Goal: Task Accomplishment & Management: Use online tool/utility

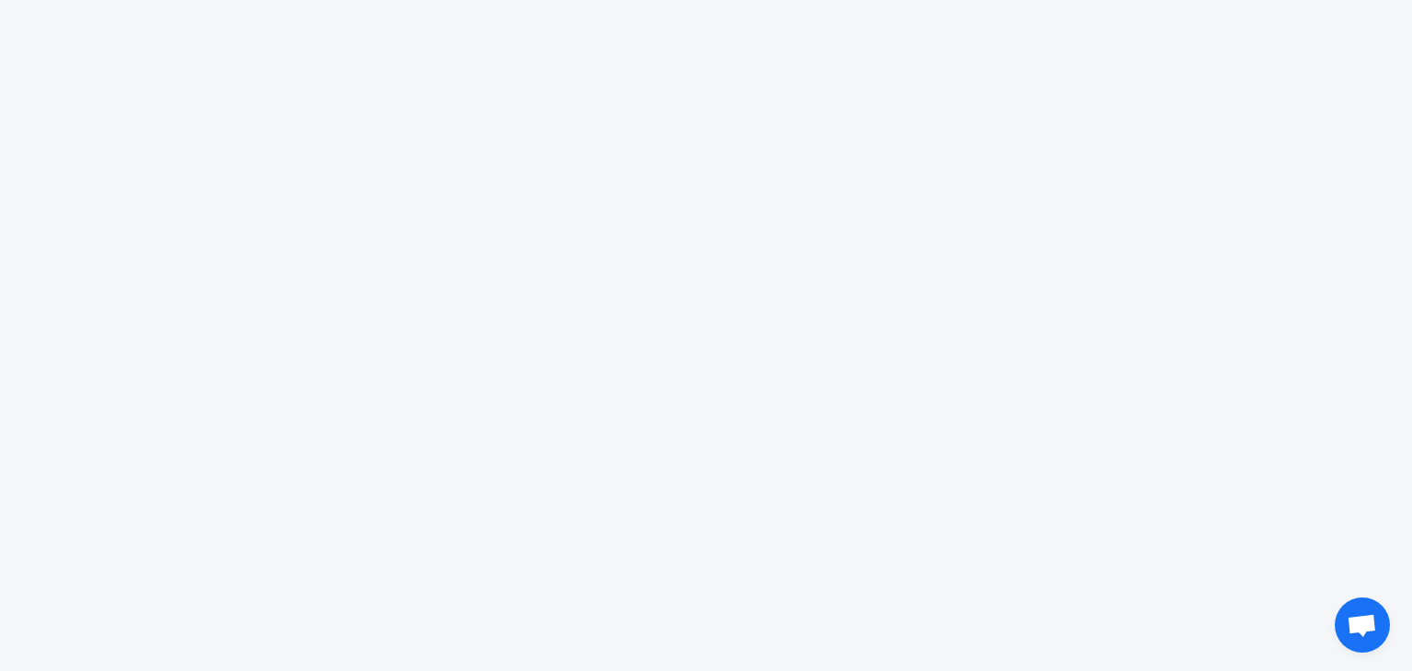
drag, startPoint x: 0, startPoint y: 0, endPoint x: 744, endPoint y: 428, distance: 858.0
click at [744, 428] on body "fans 1 1 00 00 9 9 different love code typing business plan no data to_the_moon…" at bounding box center [706, 335] width 1412 height 671
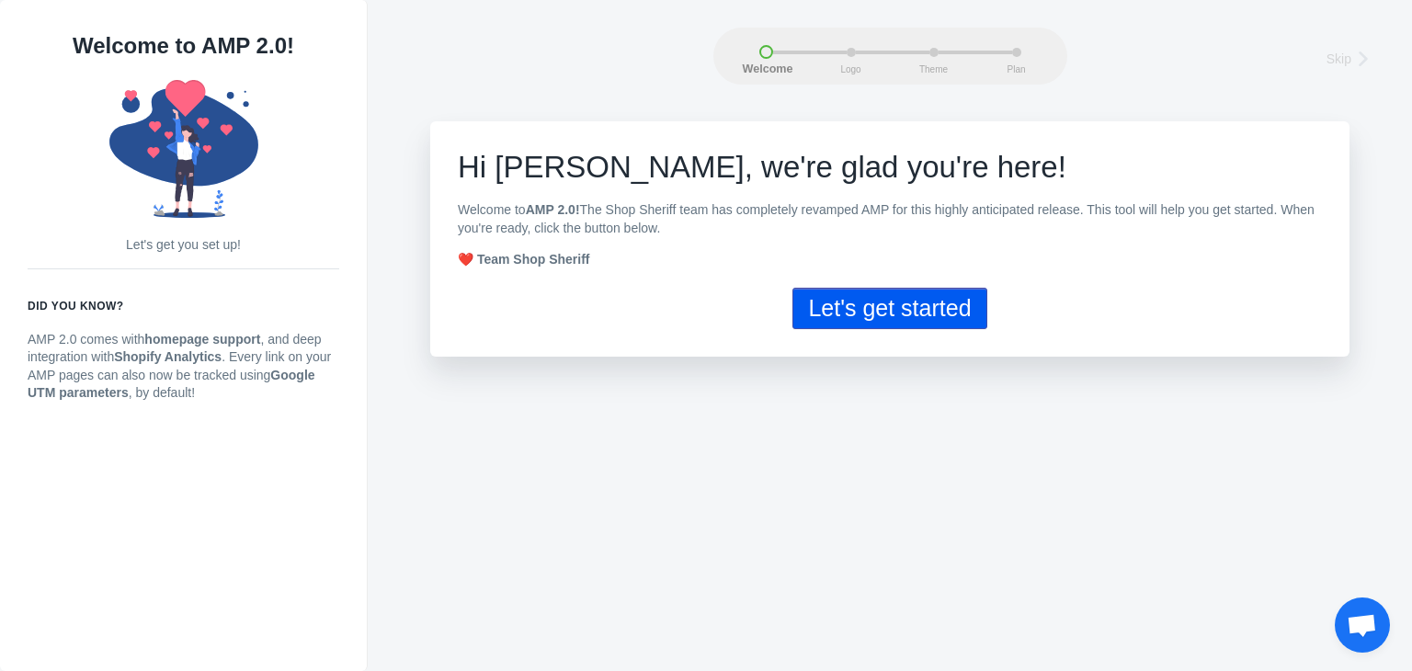
click at [912, 314] on button "Let's get started" at bounding box center [890, 308] width 194 height 41
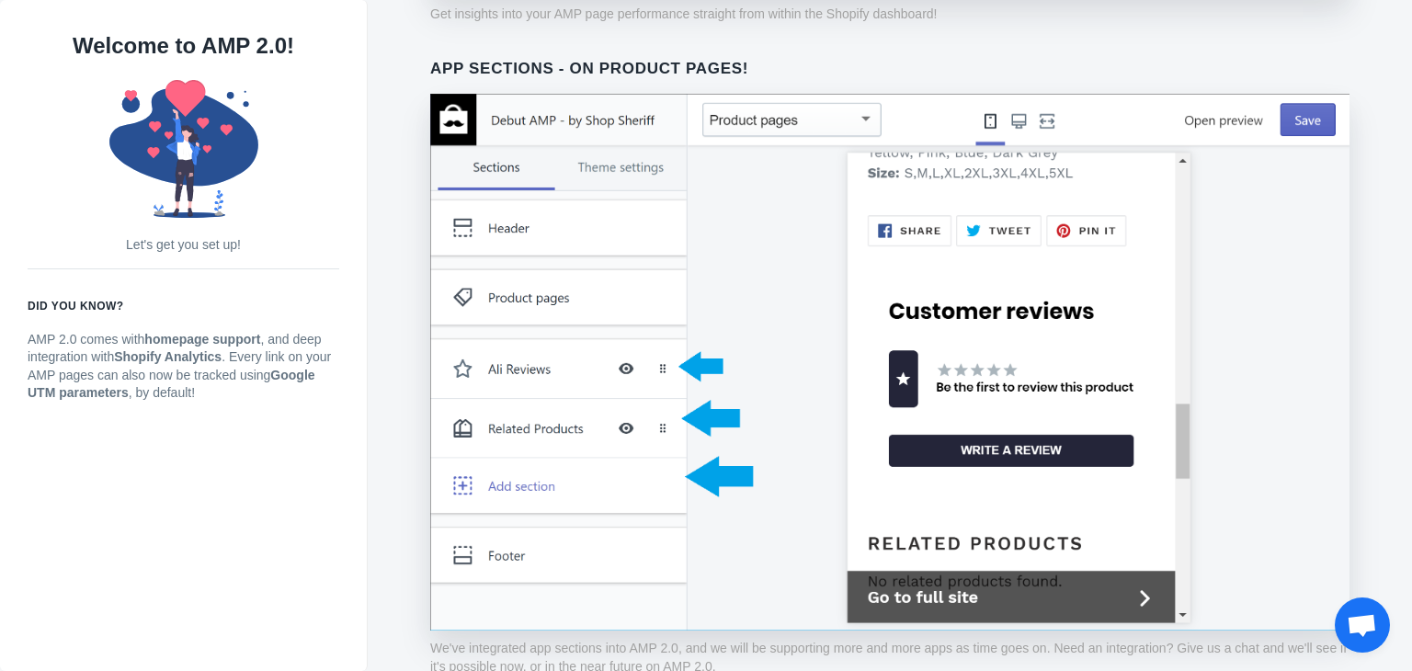
scroll to position [1476, 0]
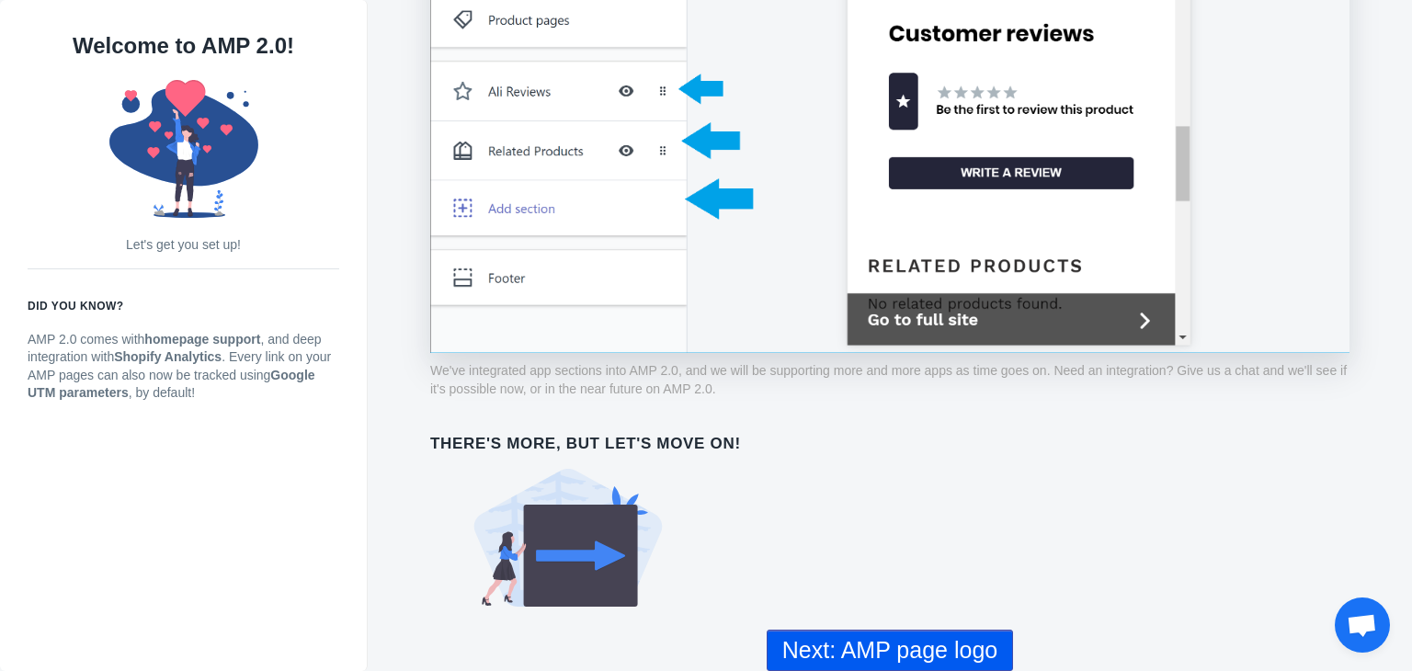
click at [919, 647] on button "Next: AMP page logo" at bounding box center [890, 650] width 246 height 41
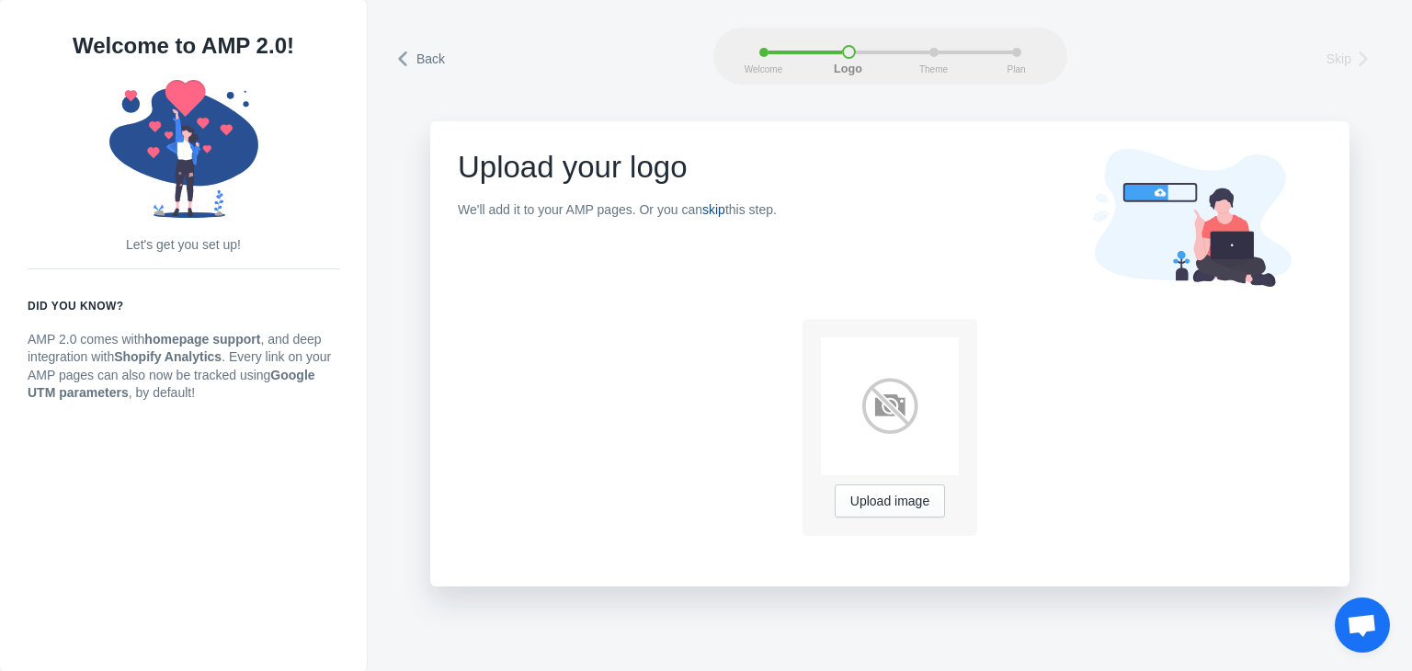
click at [725, 215] on link "skip" at bounding box center [713, 209] width 23 height 15
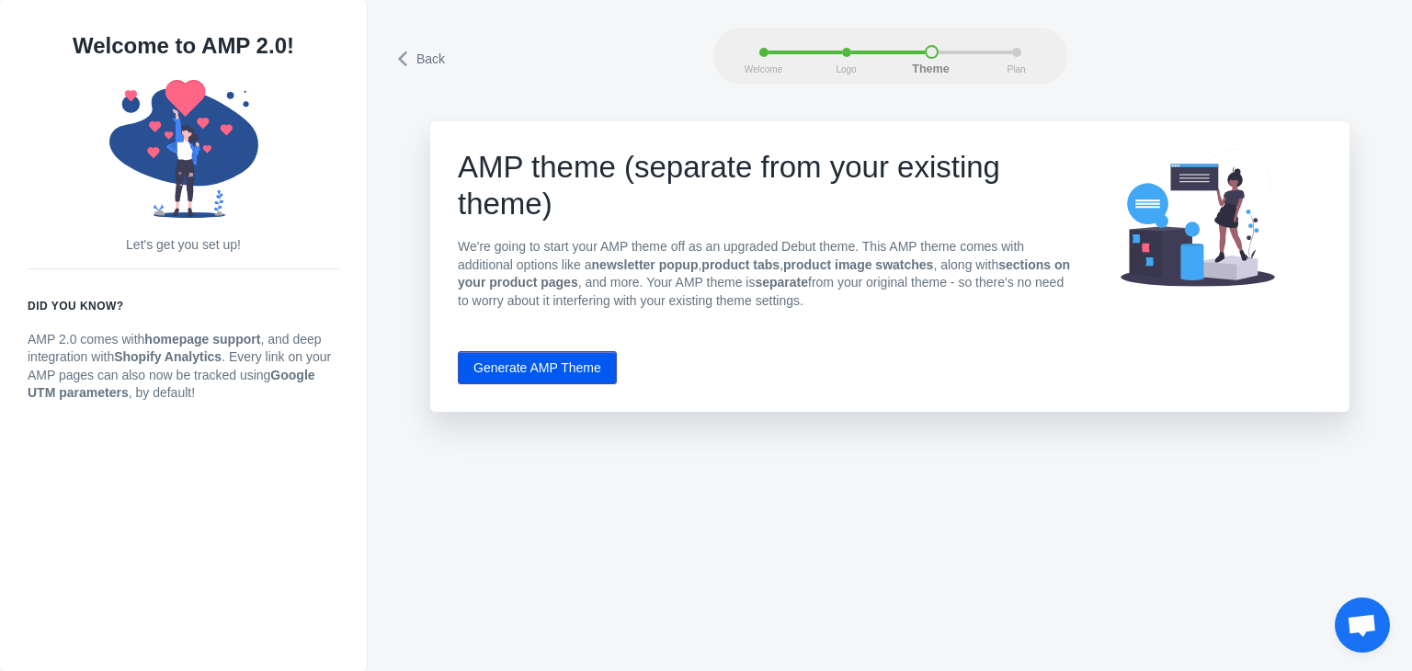
click at [583, 372] on button "Generate AMP Theme" at bounding box center [537, 367] width 159 height 33
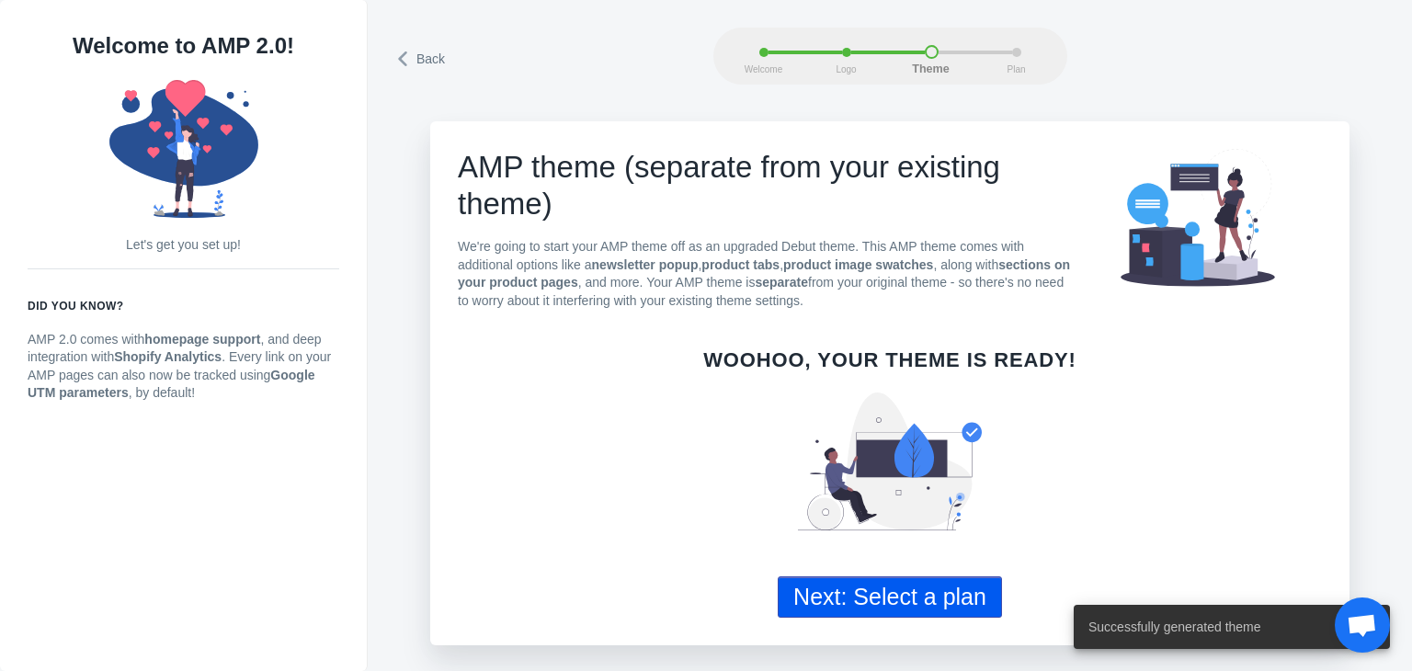
click at [946, 594] on button "Next: Select a plan" at bounding box center [890, 597] width 224 height 41
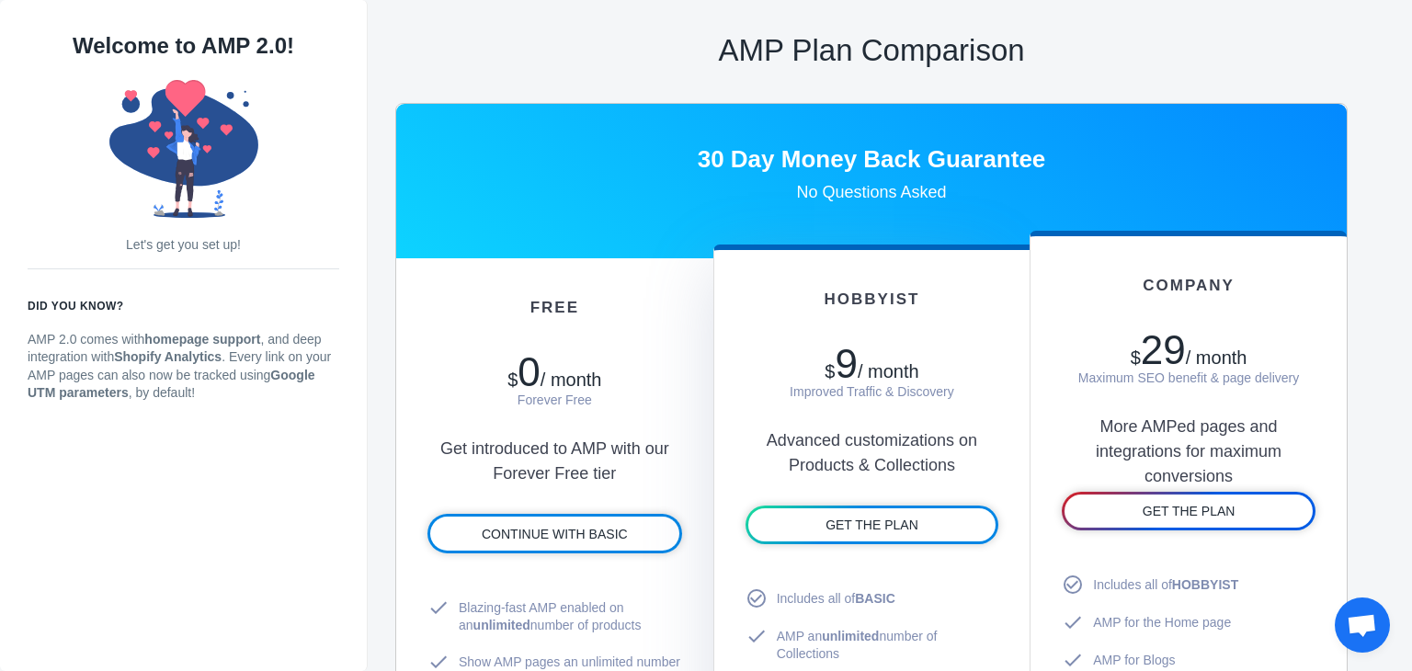
scroll to position [919, 0]
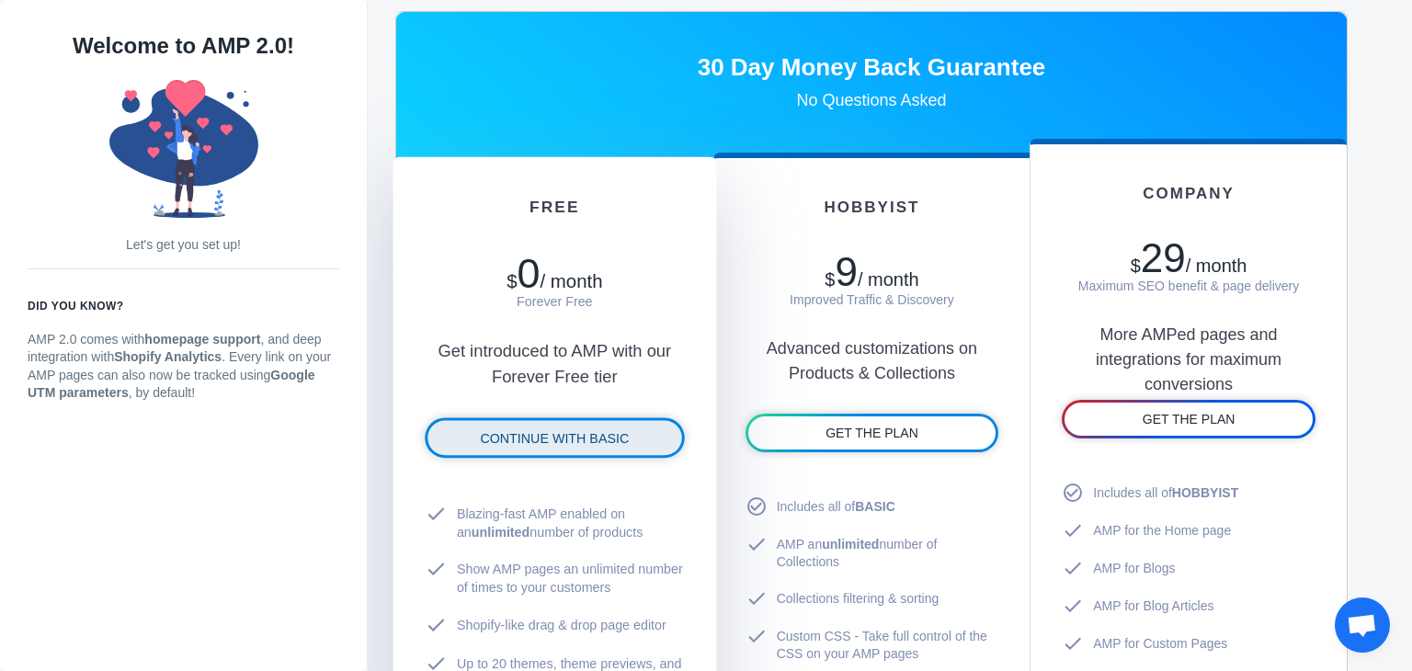
click at [575, 442] on span "CONTINUE WITH BASIC" at bounding box center [554, 438] width 149 height 15
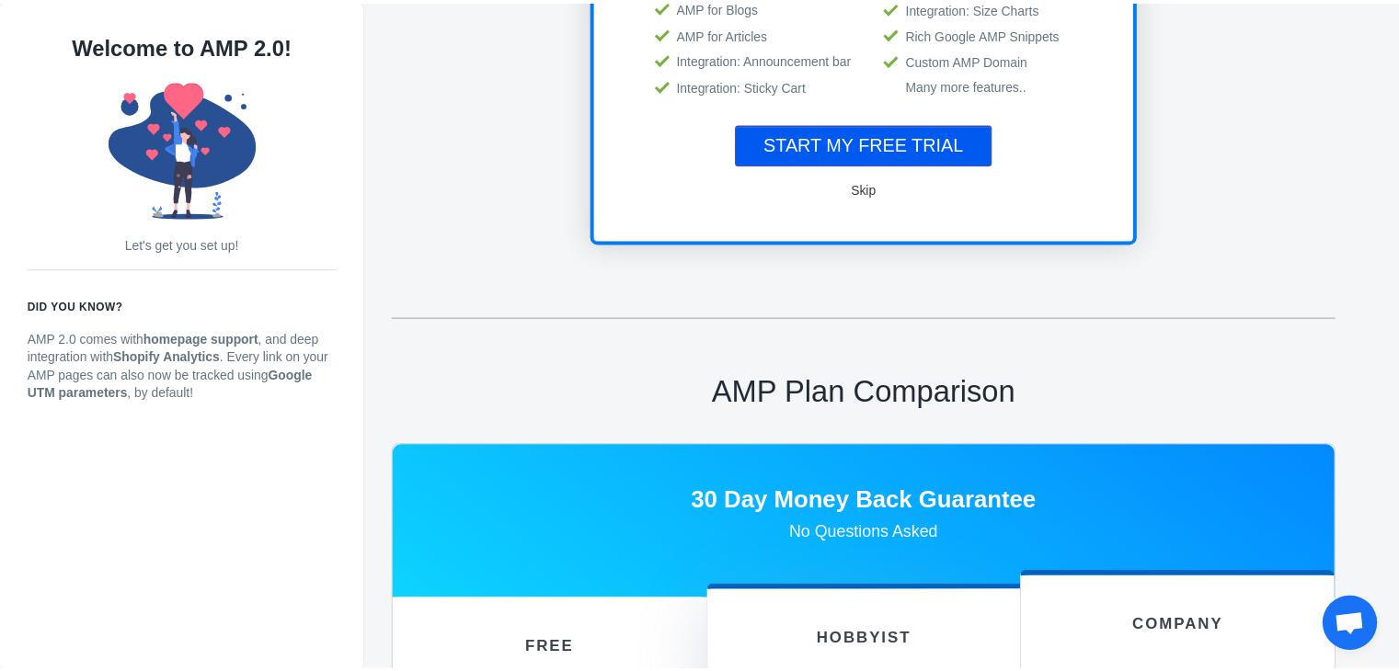
scroll to position [1, 0]
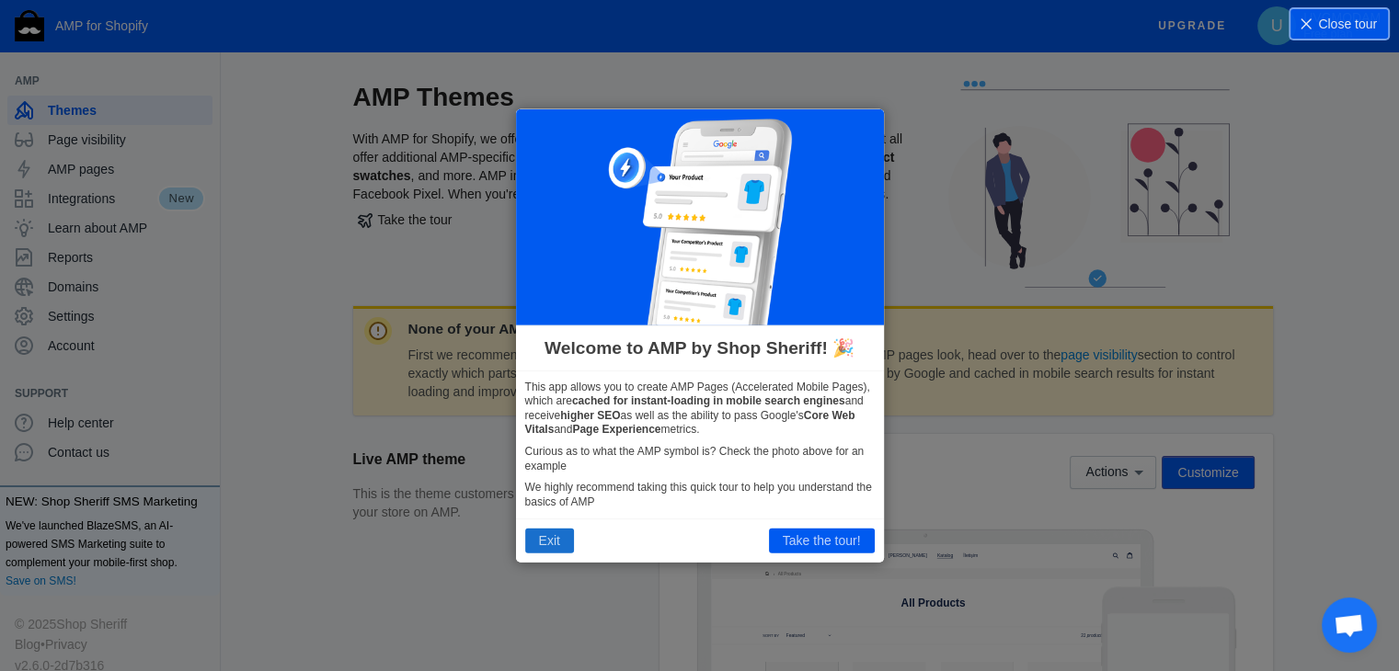
click at [557, 529] on button "Exit" at bounding box center [549, 541] width 49 height 24
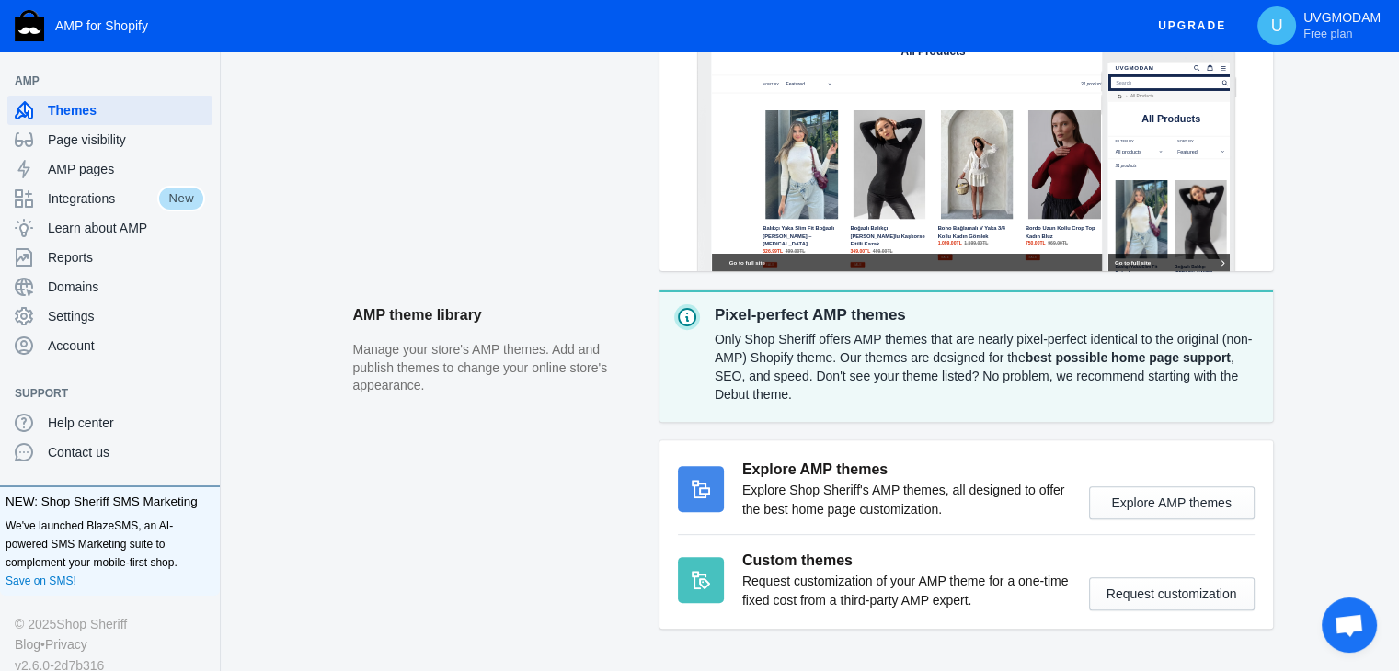
scroll to position [612, 0]
